Goal: Information Seeking & Learning: Learn about a topic

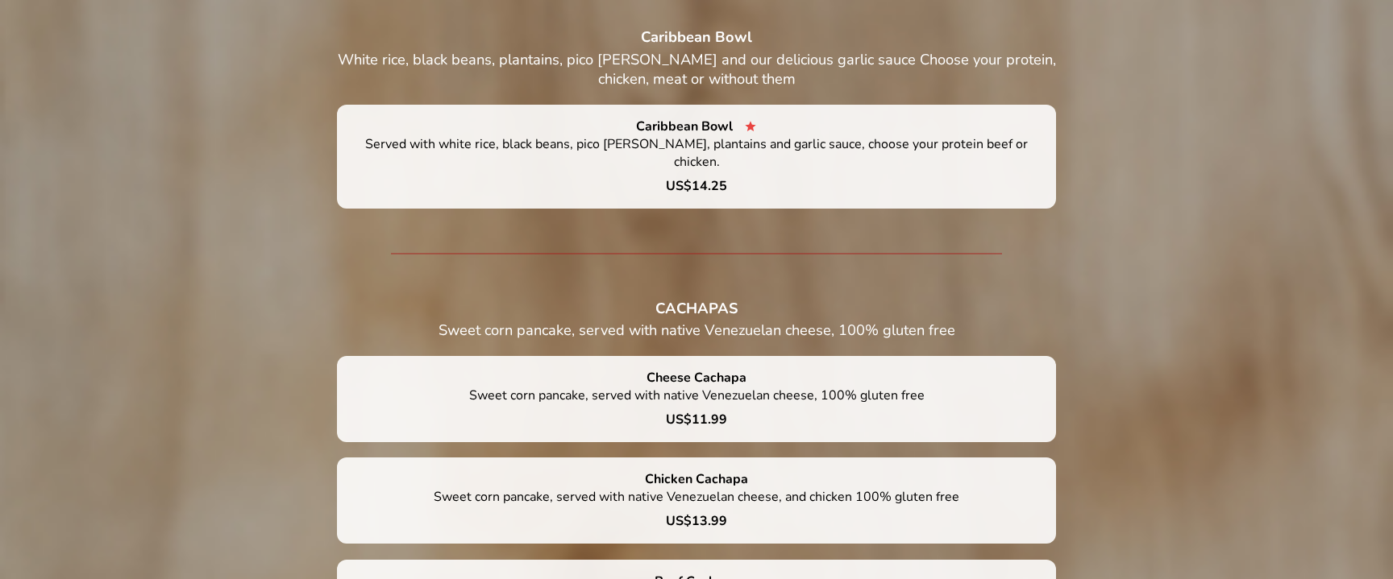
scroll to position [1476, 0]
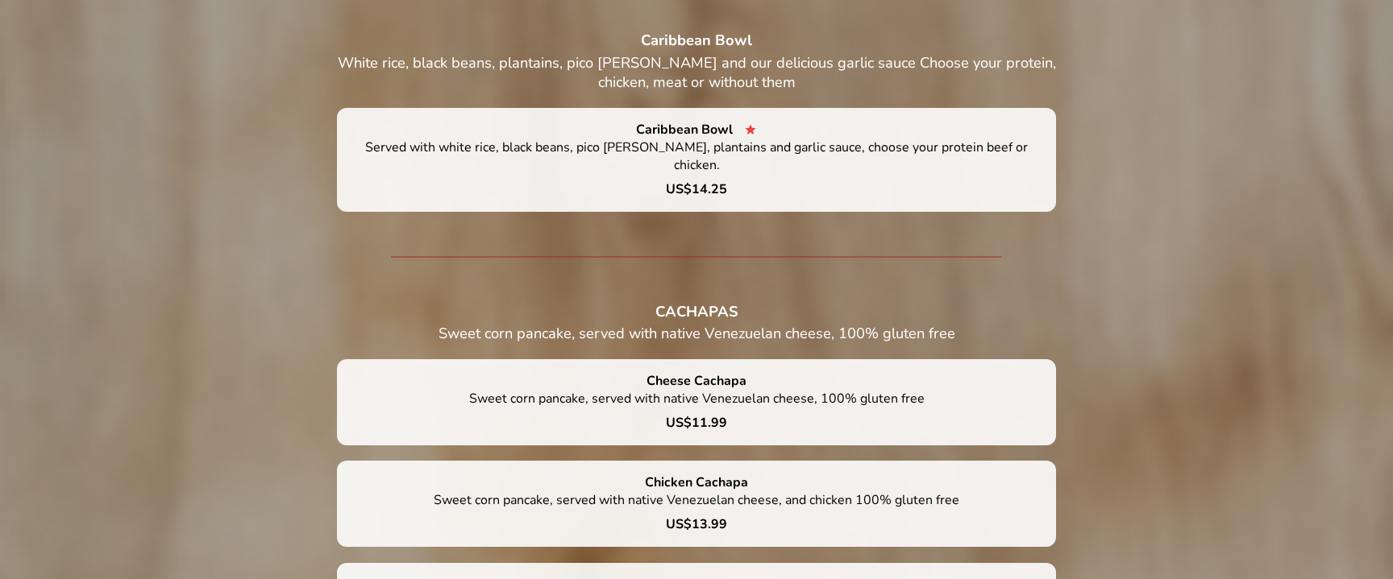
click at [521, 126] on div "Caribbean Bowl Served with white rice, black beans, pico [PERSON_NAME], plantai…" at bounding box center [696, 151] width 680 height 60
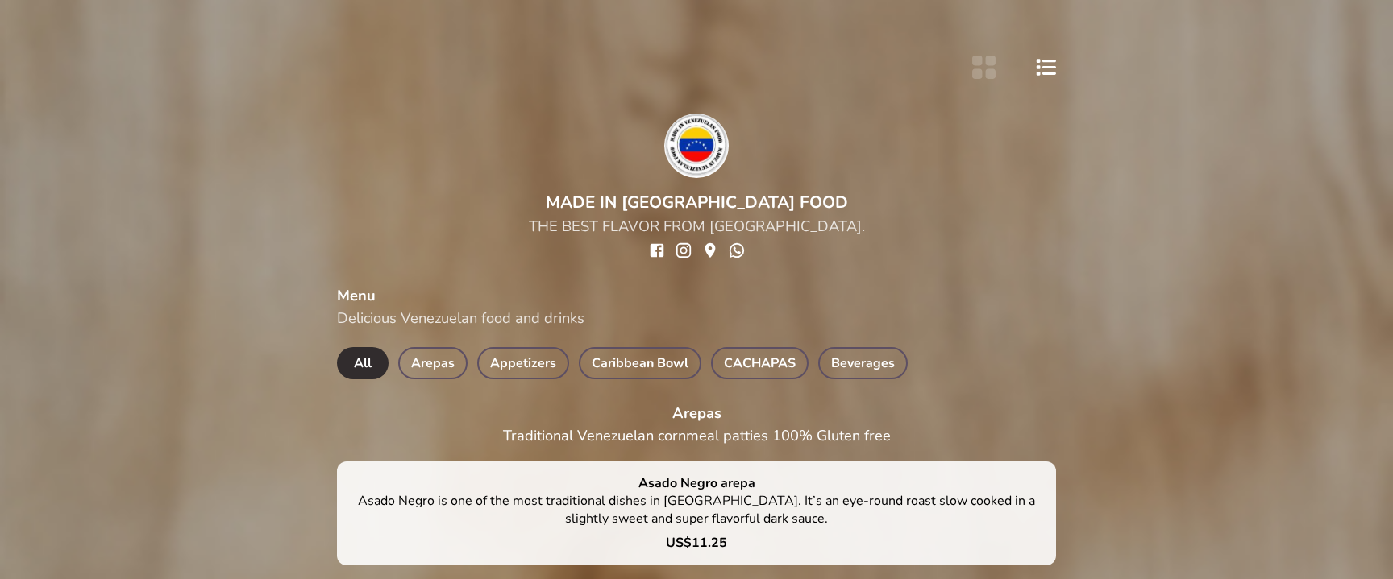
scroll to position [0, 0]
click at [683, 253] on icon "social-link-INSTAGRAM" at bounding box center [684, 251] width 18 height 18
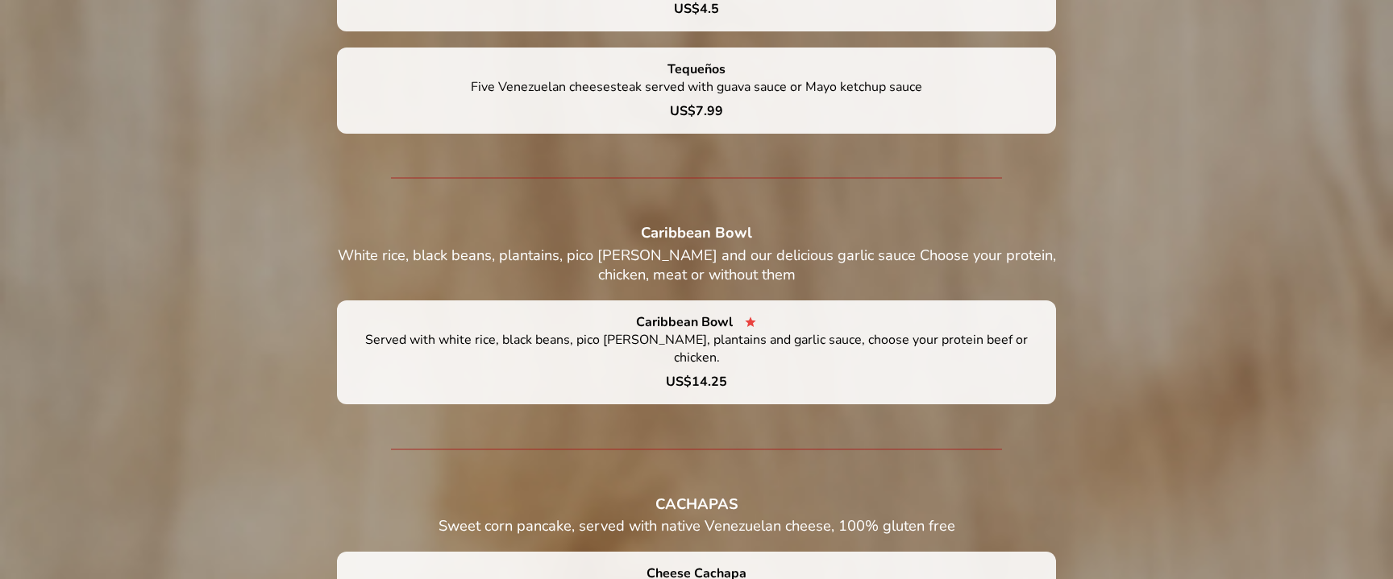
scroll to position [1285, 0]
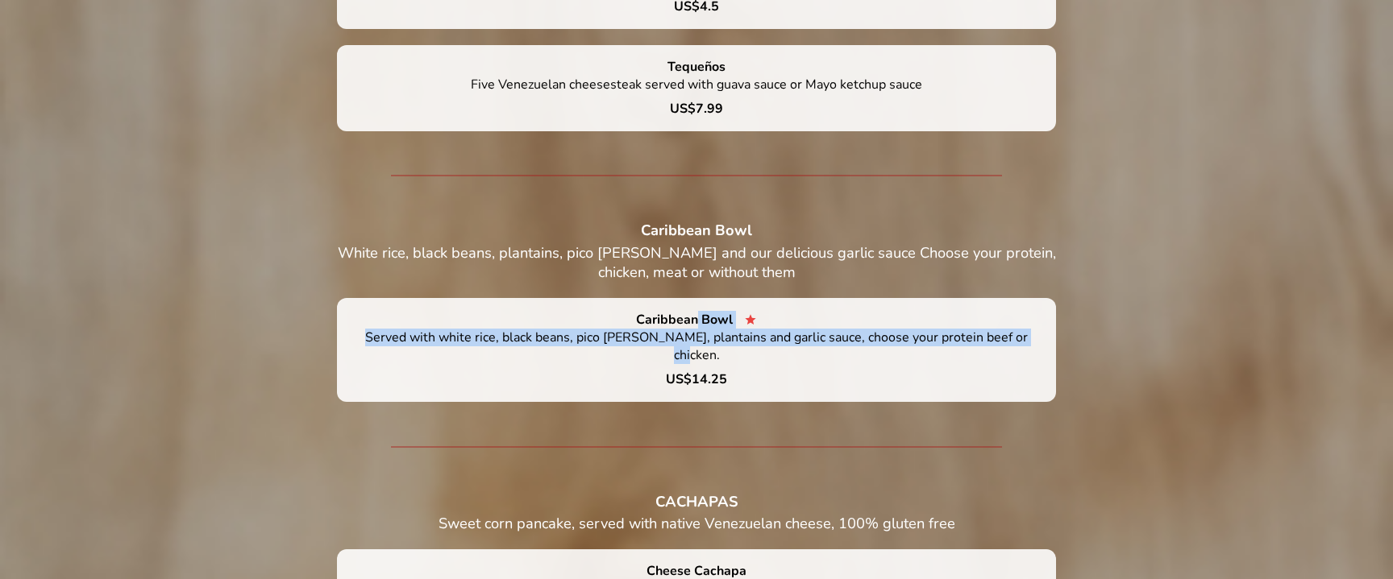
drag, startPoint x: 698, startPoint y: 321, endPoint x: 512, endPoint y: 356, distance: 189.5
click at [512, 356] on div "Caribbean Bowl Served with white rice, black beans, pico [PERSON_NAME], plantai…" at bounding box center [696, 349] width 680 height 77
click at [833, 338] on p "Served with white rice, black beans, pico [PERSON_NAME], plantains and garlic s…" at bounding box center [696, 350] width 680 height 42
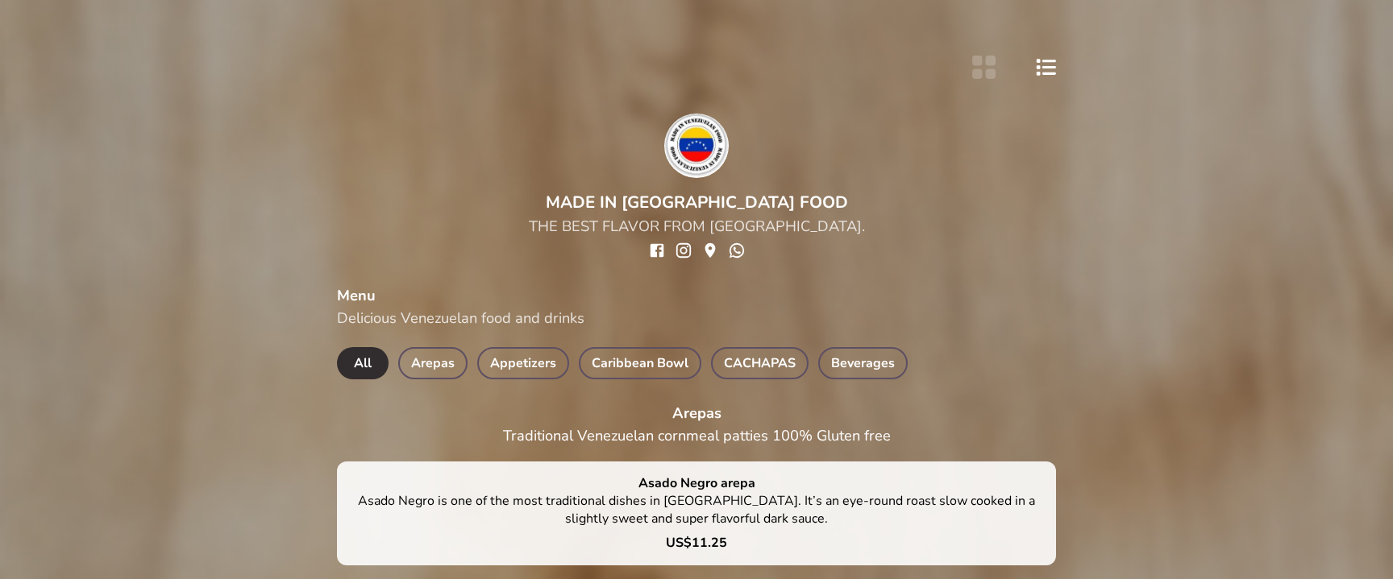
scroll to position [0, 0]
click at [498, 355] on span "Appetizers" at bounding box center [523, 363] width 66 height 23
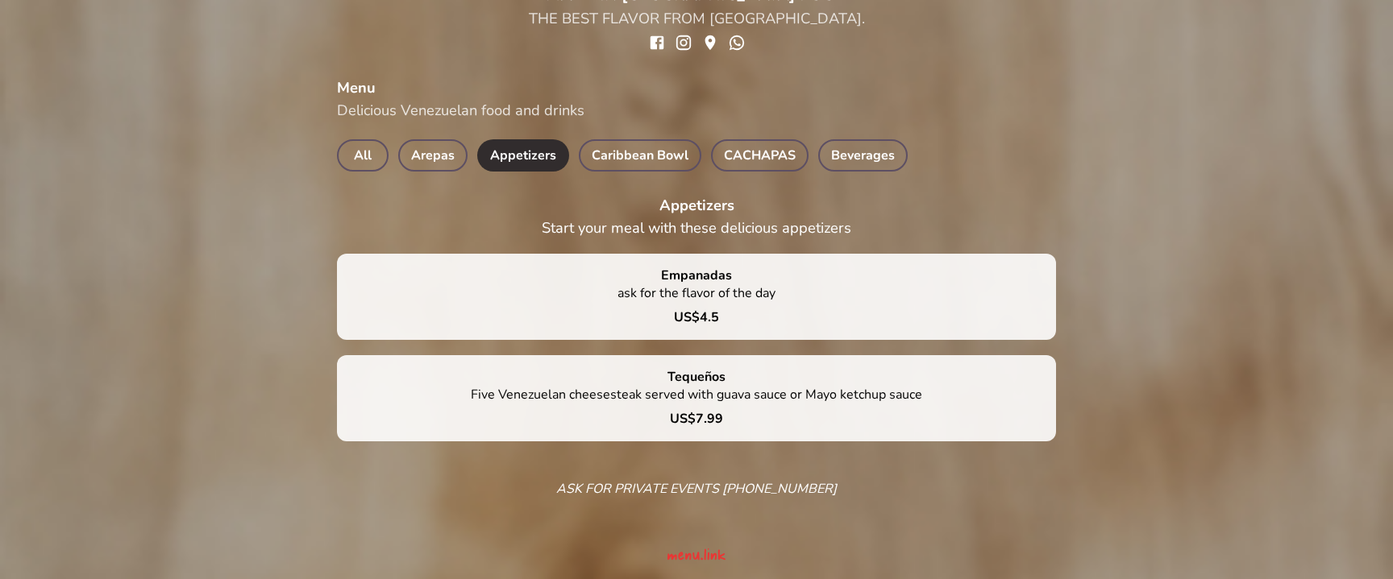
scroll to position [208, 0]
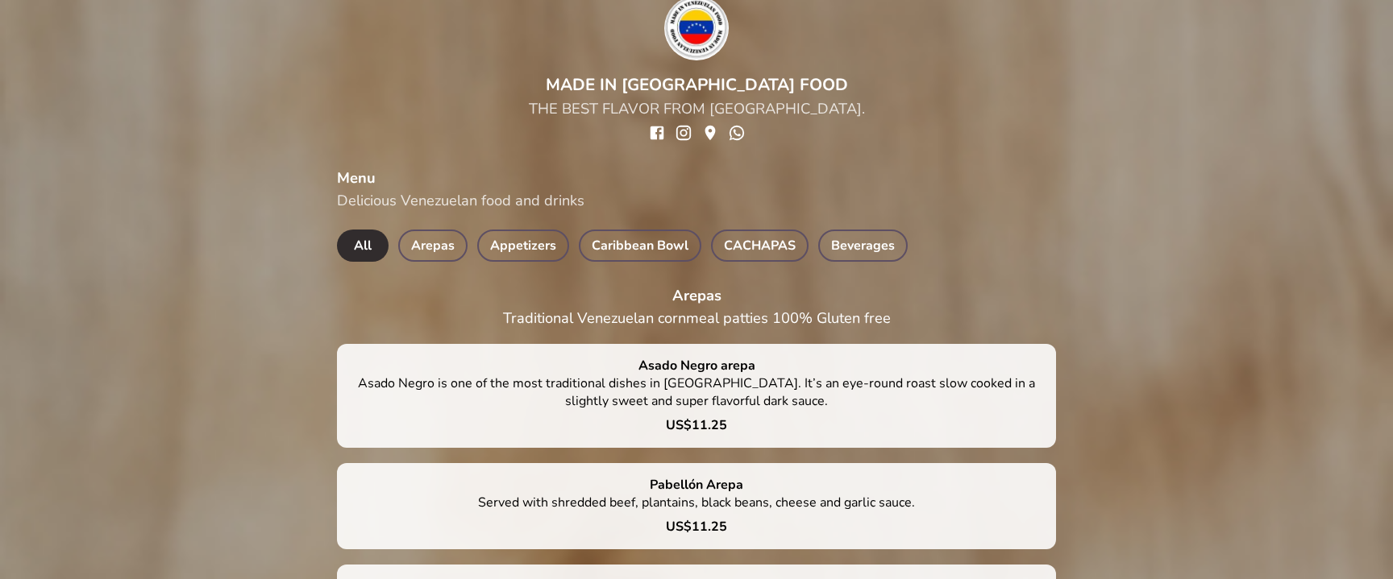
scroll to position [120, 0]
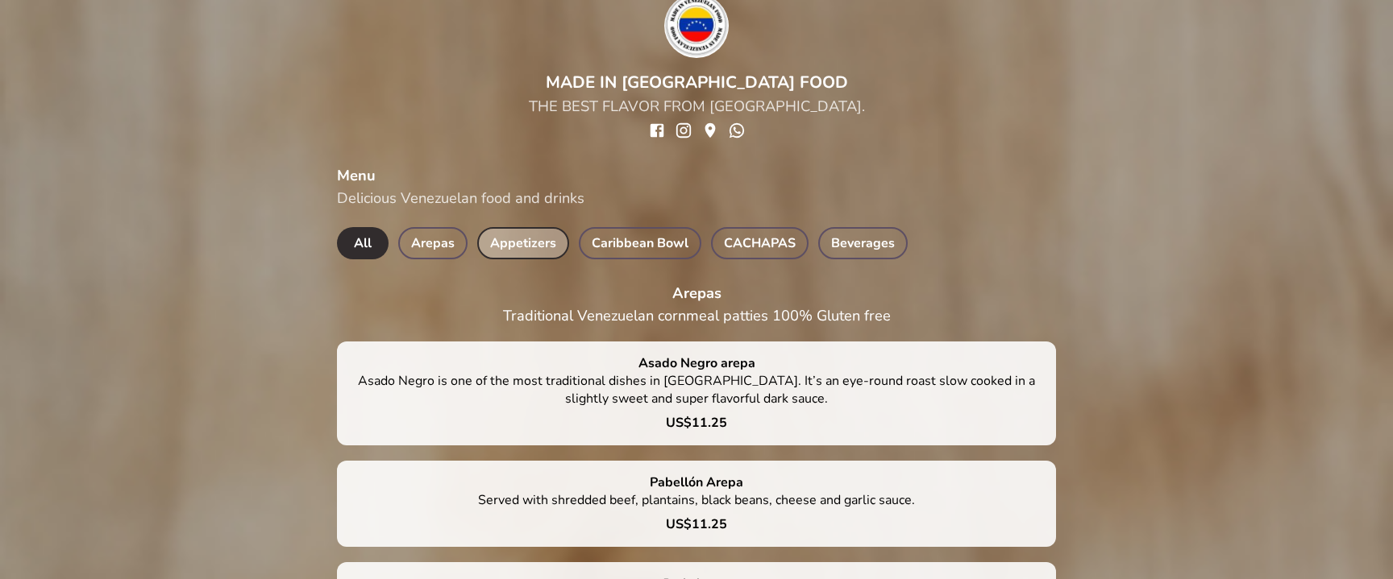
click at [527, 247] on span "Appetizers" at bounding box center [523, 243] width 66 height 23
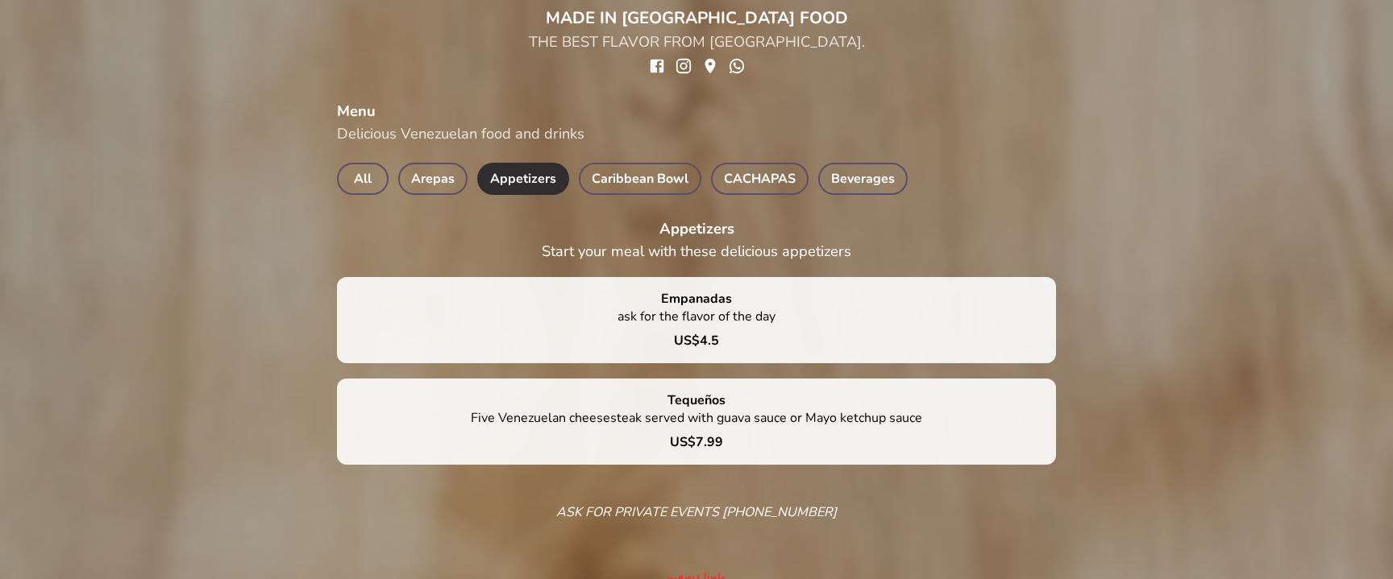
scroll to position [186, 0]
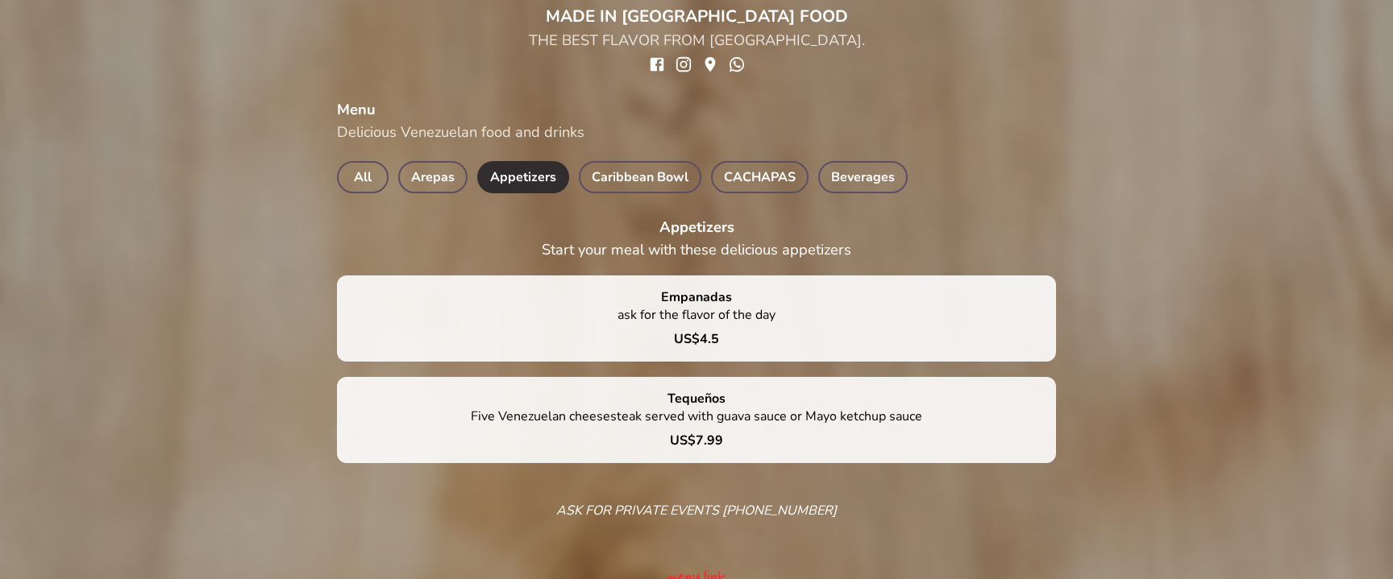
click at [704, 392] on h4 "Tequeños" at bounding box center [696, 399] width 58 height 18
copy h4 "Tequeños"
click at [754, 183] on span "CACHAPAS" at bounding box center [760, 177] width 72 height 23
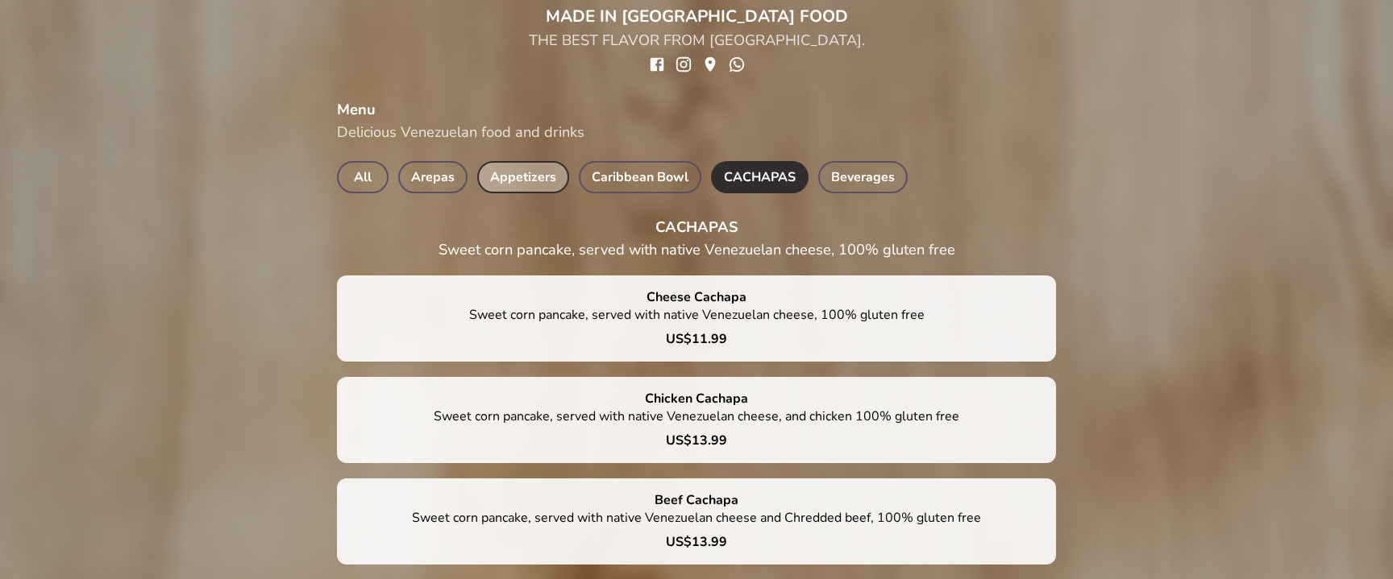
click at [525, 170] on span "Appetizers" at bounding box center [523, 177] width 66 height 23
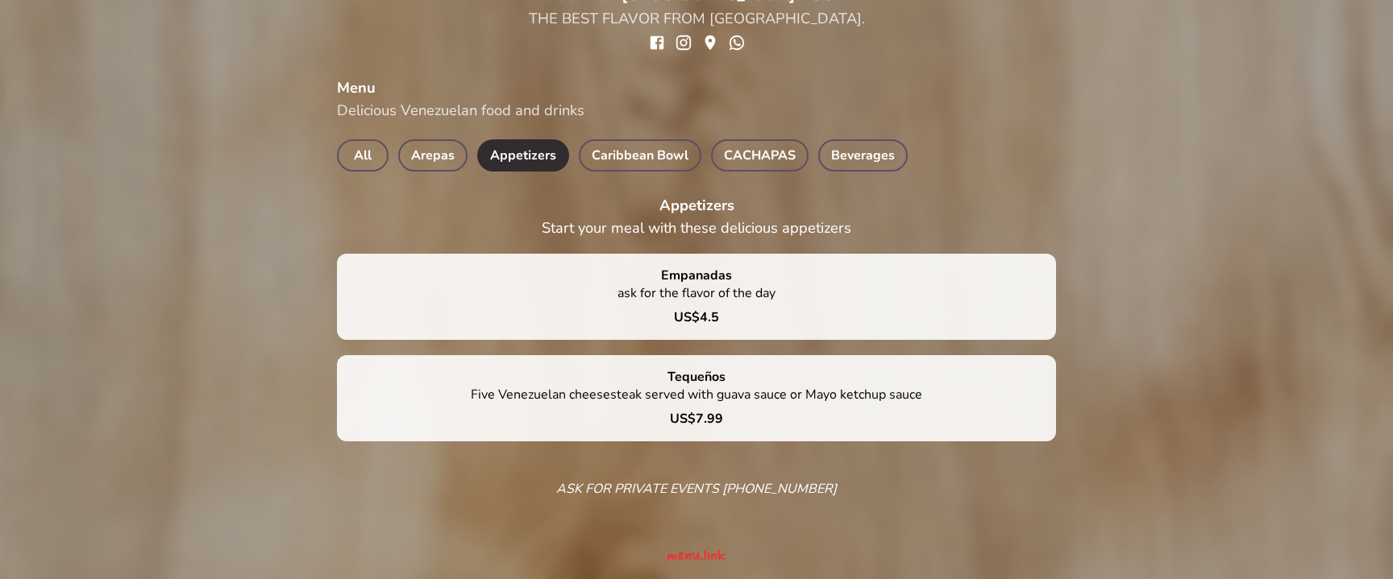
scroll to position [208, 0]
